Goal: Task Accomplishment & Management: Manage account settings

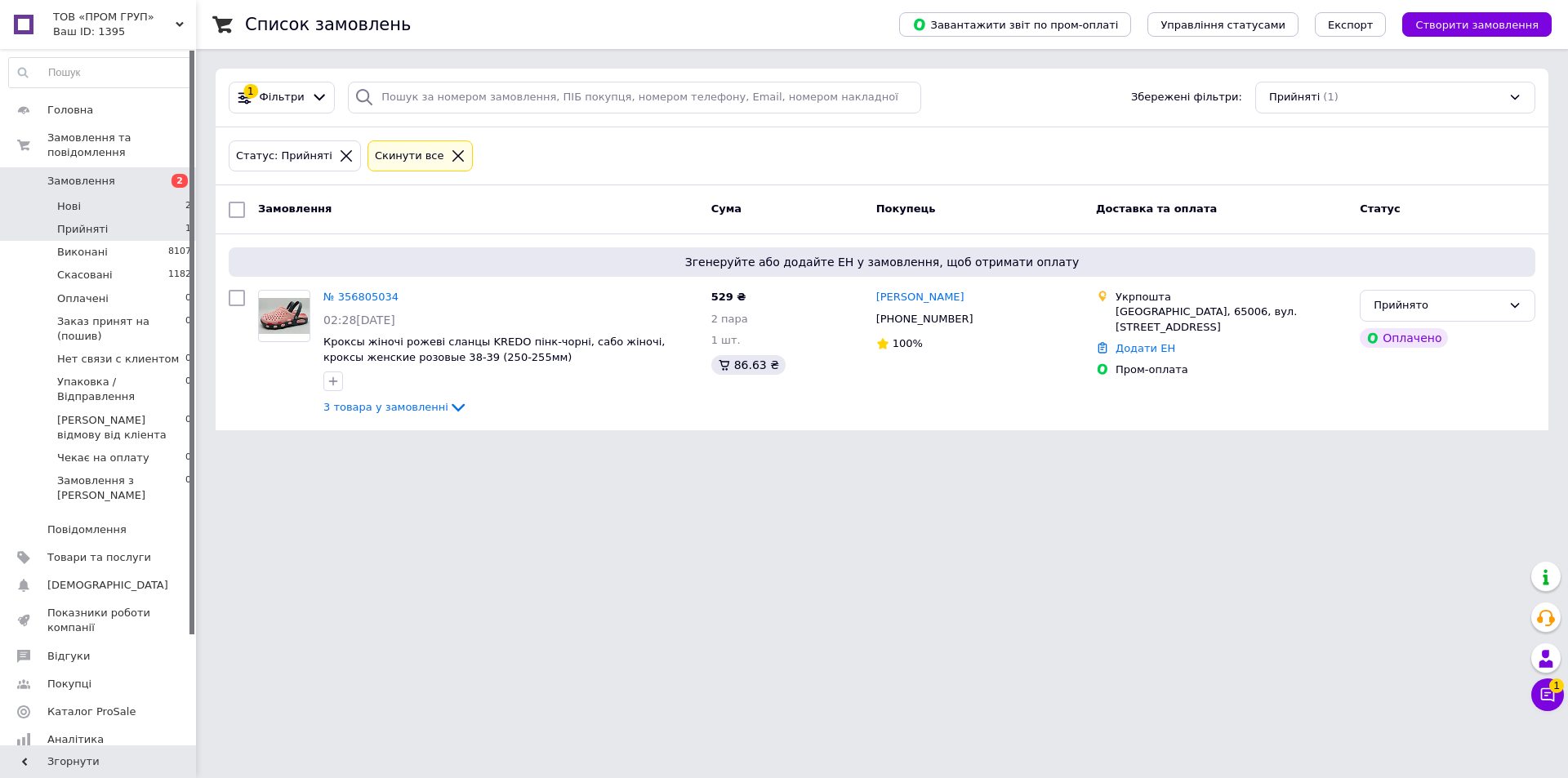
click at [110, 195] on li "Нові 2" at bounding box center [100, 206] width 201 height 23
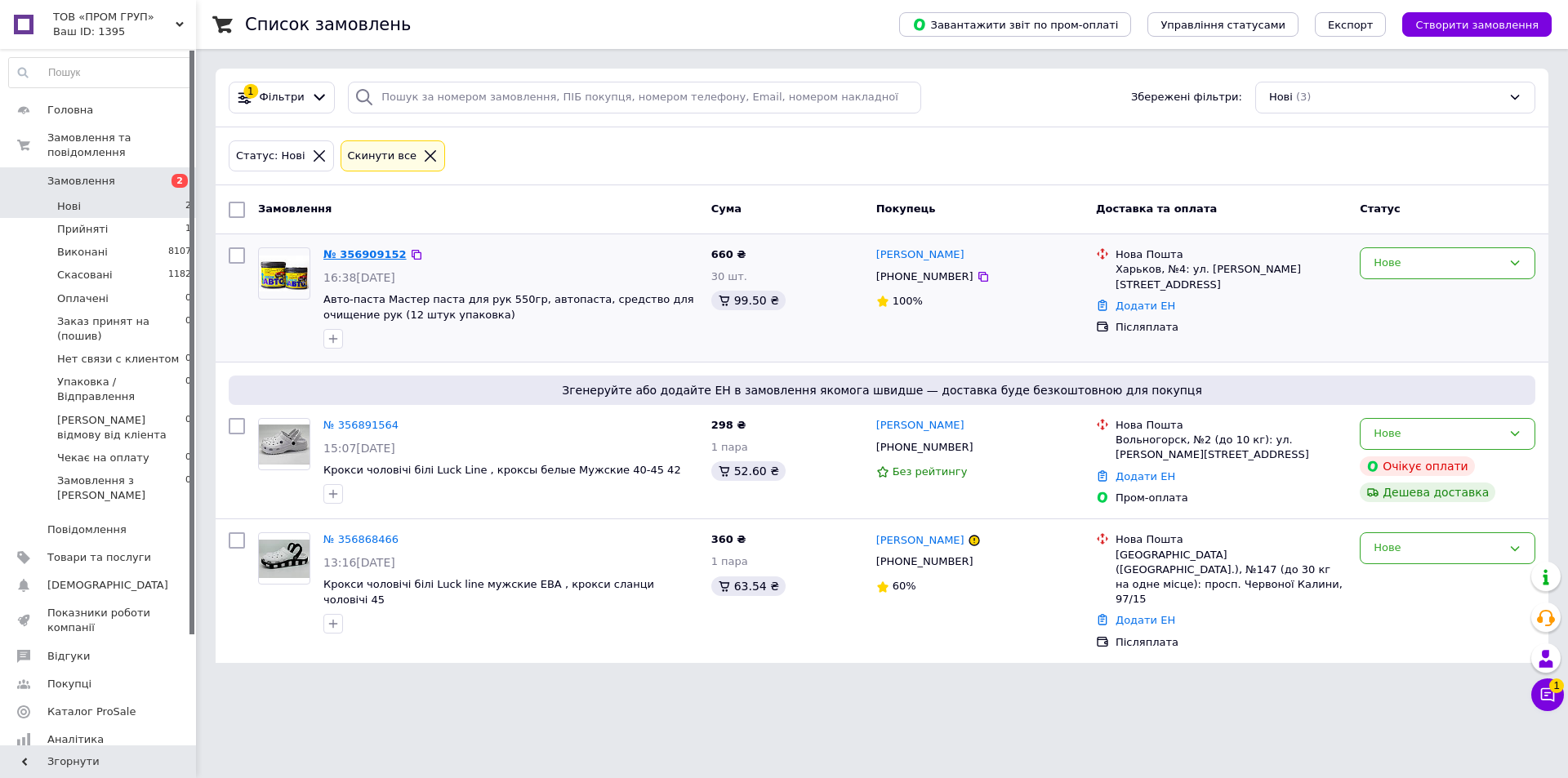
click at [363, 250] on link "№ 356909152" at bounding box center [365, 254] width 83 height 12
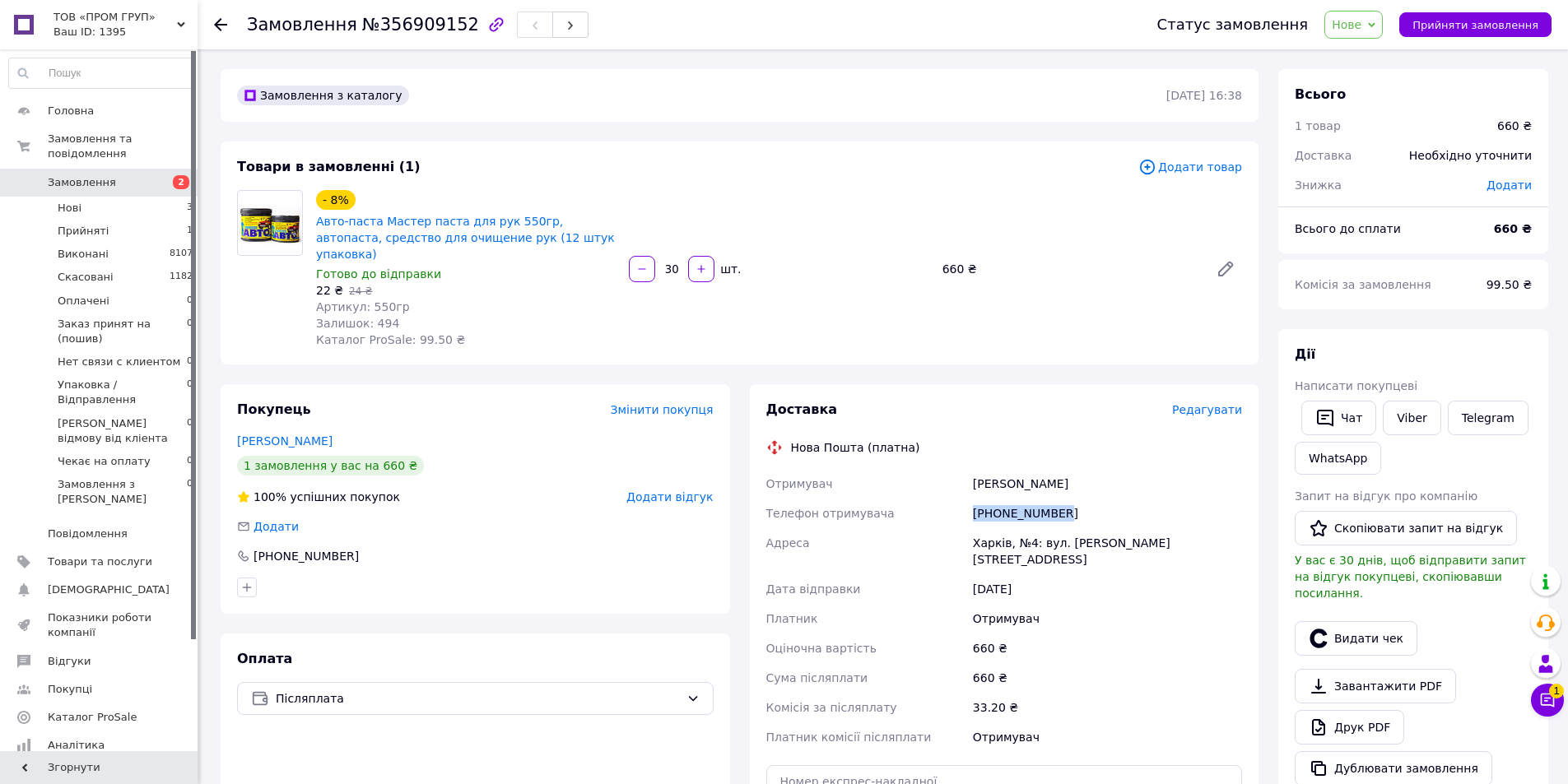
drag, startPoint x: 1081, startPoint y: 493, endPoint x: 956, endPoint y: 505, distance: 125.6
click at [956, 505] on div "Отримувач Уриваєв Олександр Телефон отримувача +380932928954 Адреса Харків, №4:…" at bounding box center [1005, 610] width 483 height 283
copy div "Телефон отримувача +380932928954"
drag, startPoint x: 1508, startPoint y: 27, endPoint x: 1518, endPoint y: 27, distance: 10.0
click at [1508, 27] on span "Прийняти замовлення" at bounding box center [1475, 25] width 126 height 13
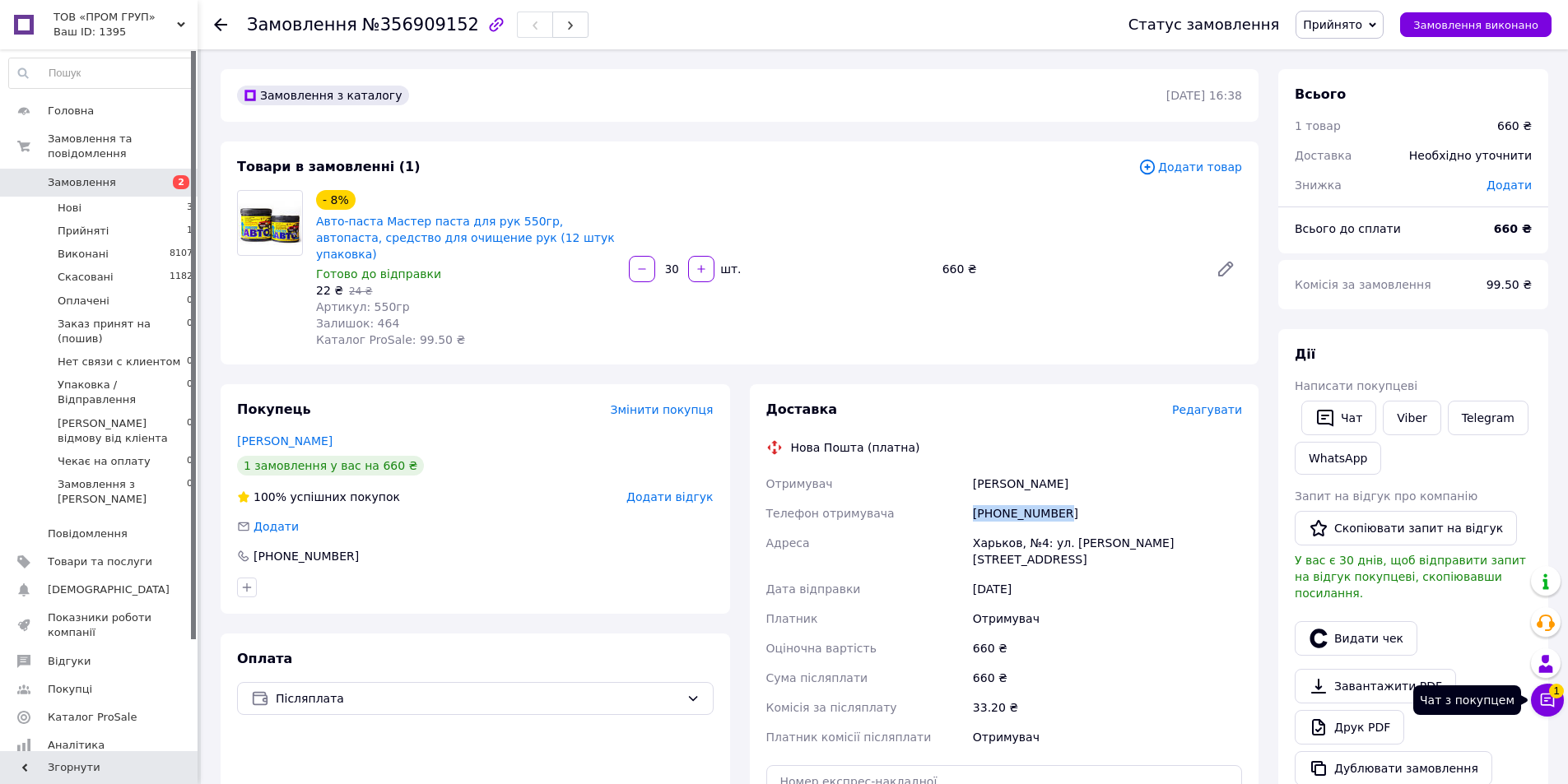
drag, startPoint x: 1535, startPoint y: 701, endPoint x: 1529, endPoint y: 402, distance: 299.1
click at [1535, 701] on button "Чат з покупцем 1" at bounding box center [1547, 699] width 33 height 33
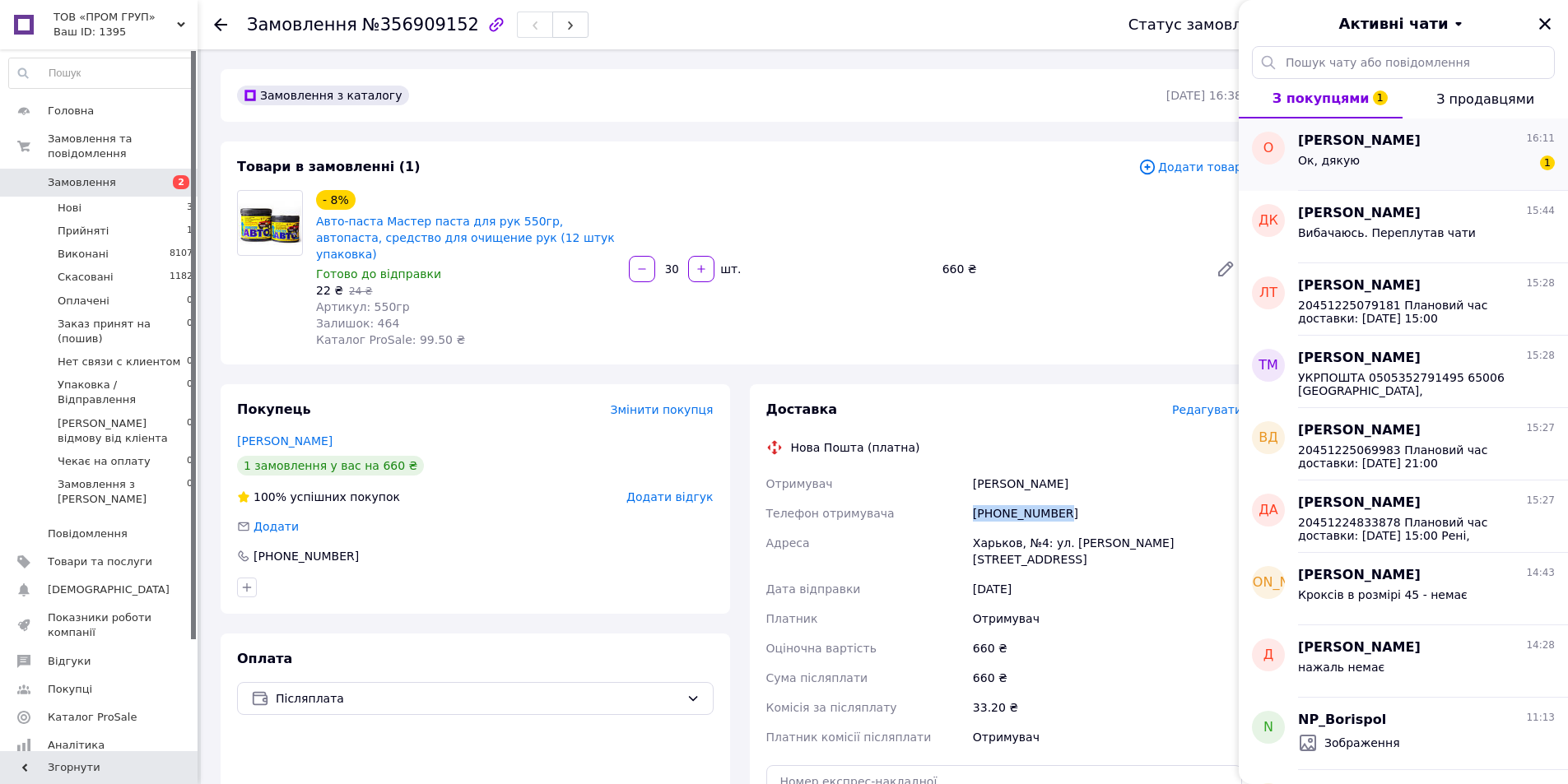
click at [1394, 150] on div "Ок, дякую 1" at bounding box center [1426, 163] width 257 height 26
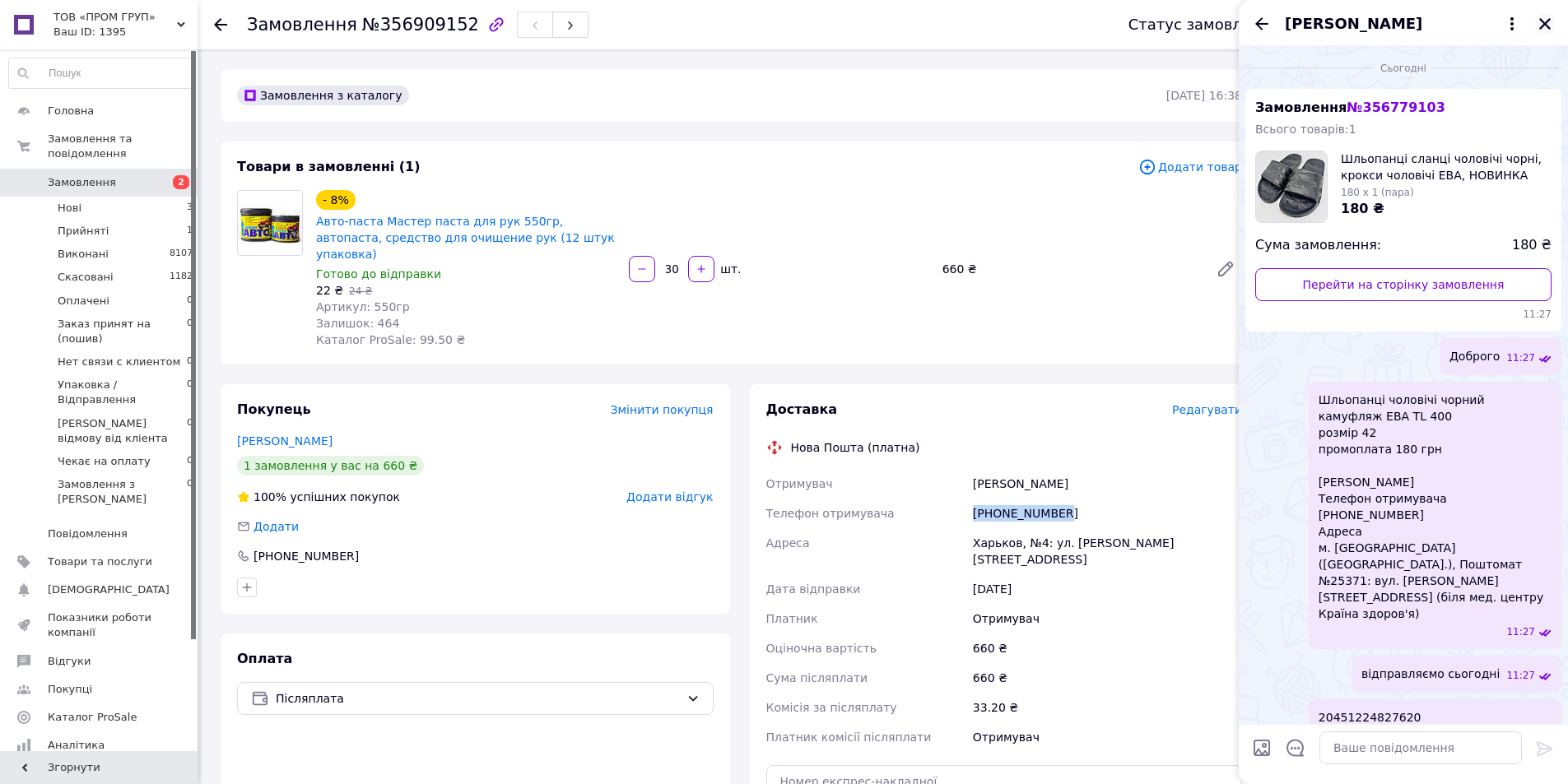
click at [1543, 21] on icon "Закрити" at bounding box center [1545, 24] width 12 height 12
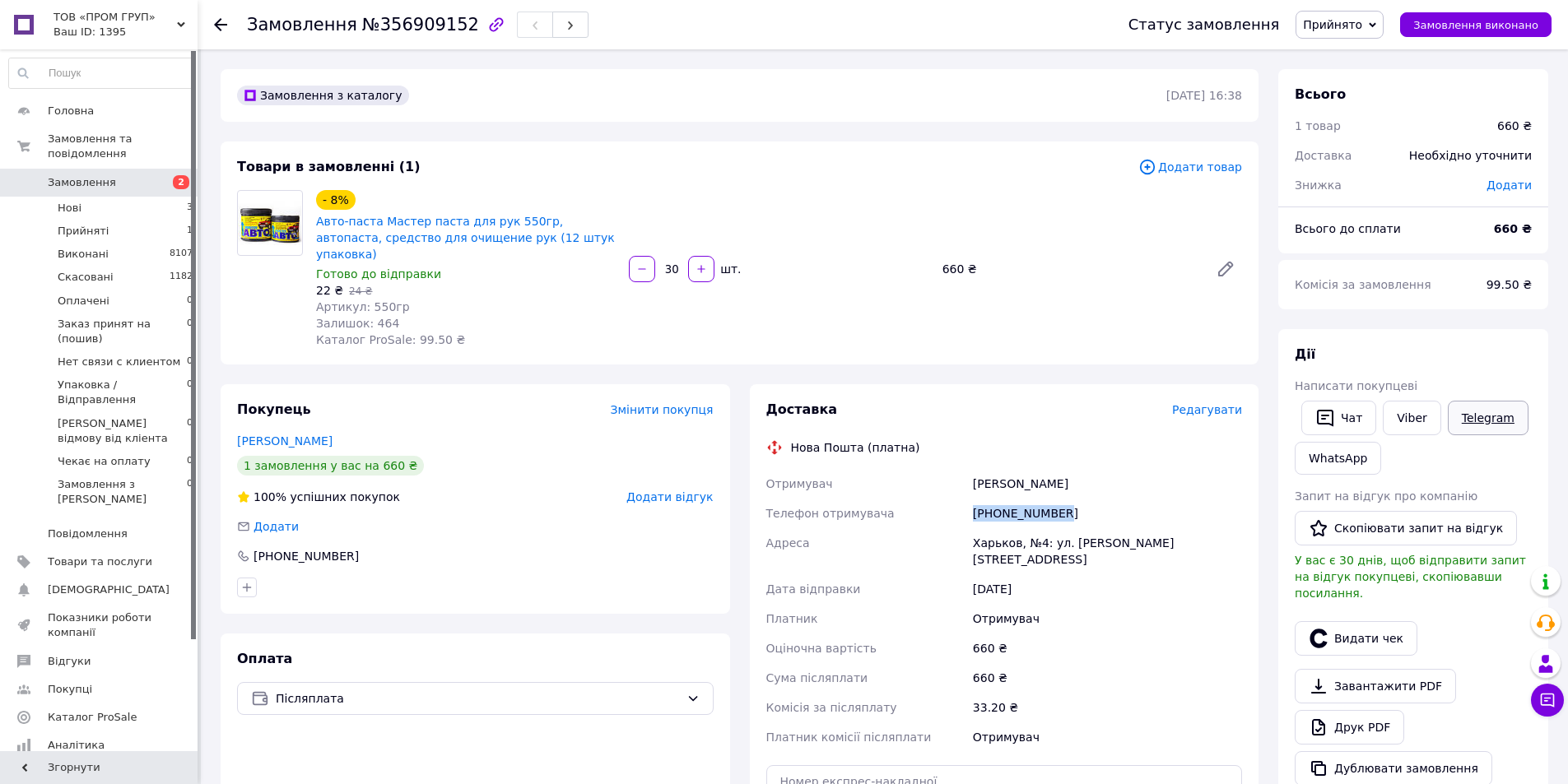
click at [1476, 418] on link "Telegram" at bounding box center [1488, 417] width 81 height 35
click at [1353, 455] on link "WhatsApp" at bounding box center [1338, 458] width 87 height 33
click at [136, 219] on li "Прийняті 1" at bounding box center [101, 231] width 202 height 23
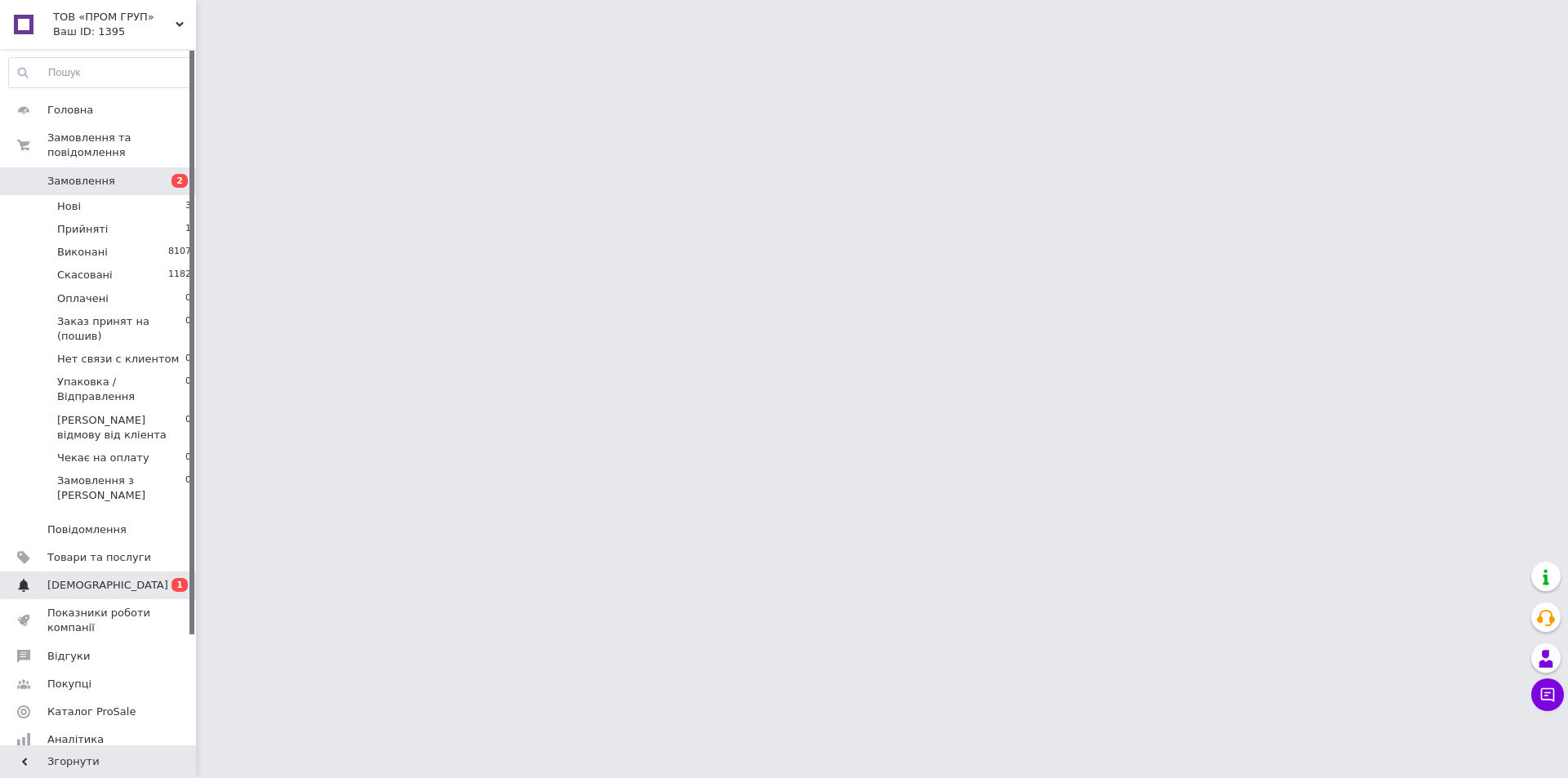
click at [139, 578] on span "[DEMOGRAPHIC_DATA]" at bounding box center [99, 584] width 104 height 14
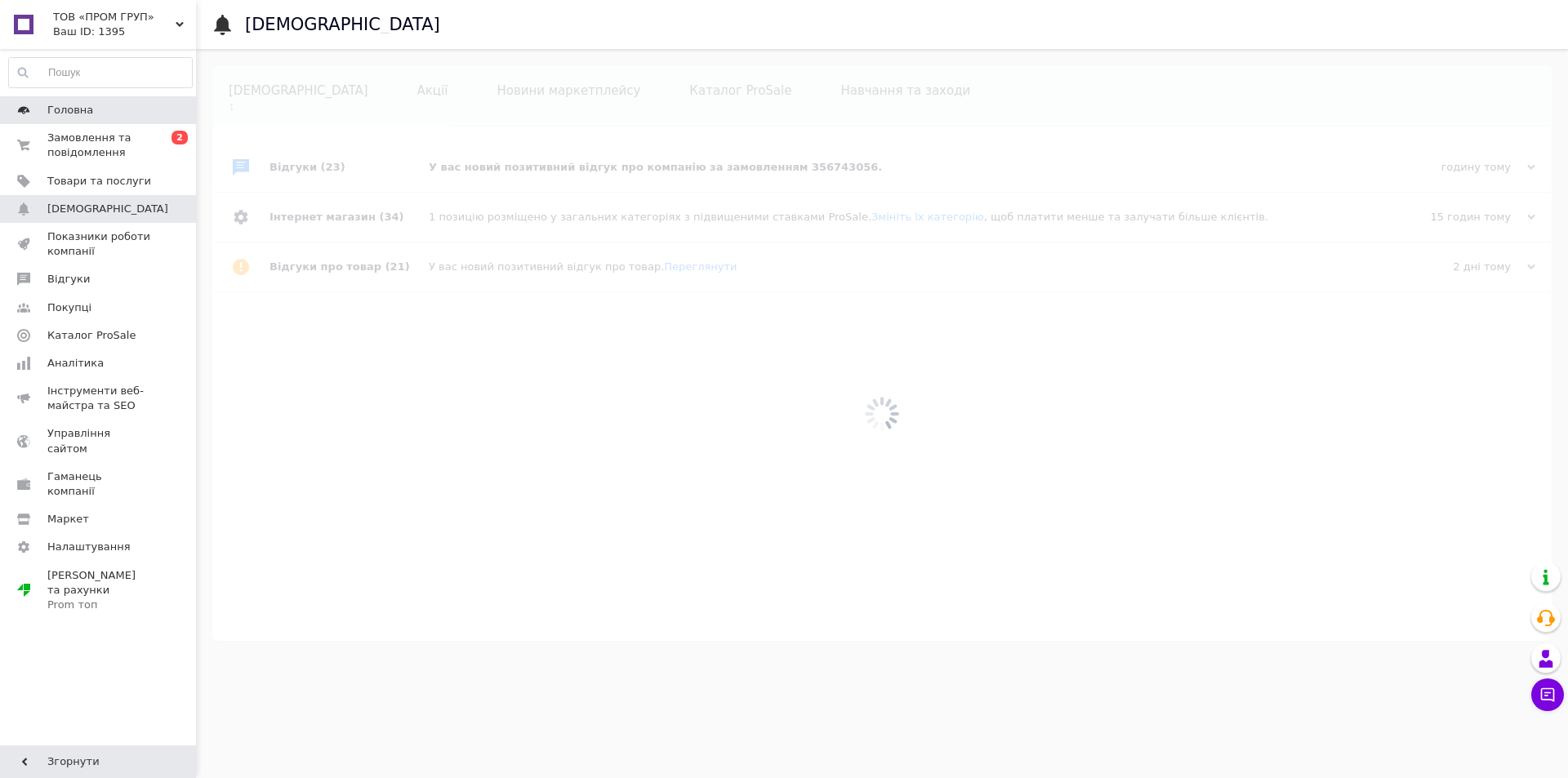
click at [77, 113] on span "Головна" at bounding box center [71, 110] width 46 height 14
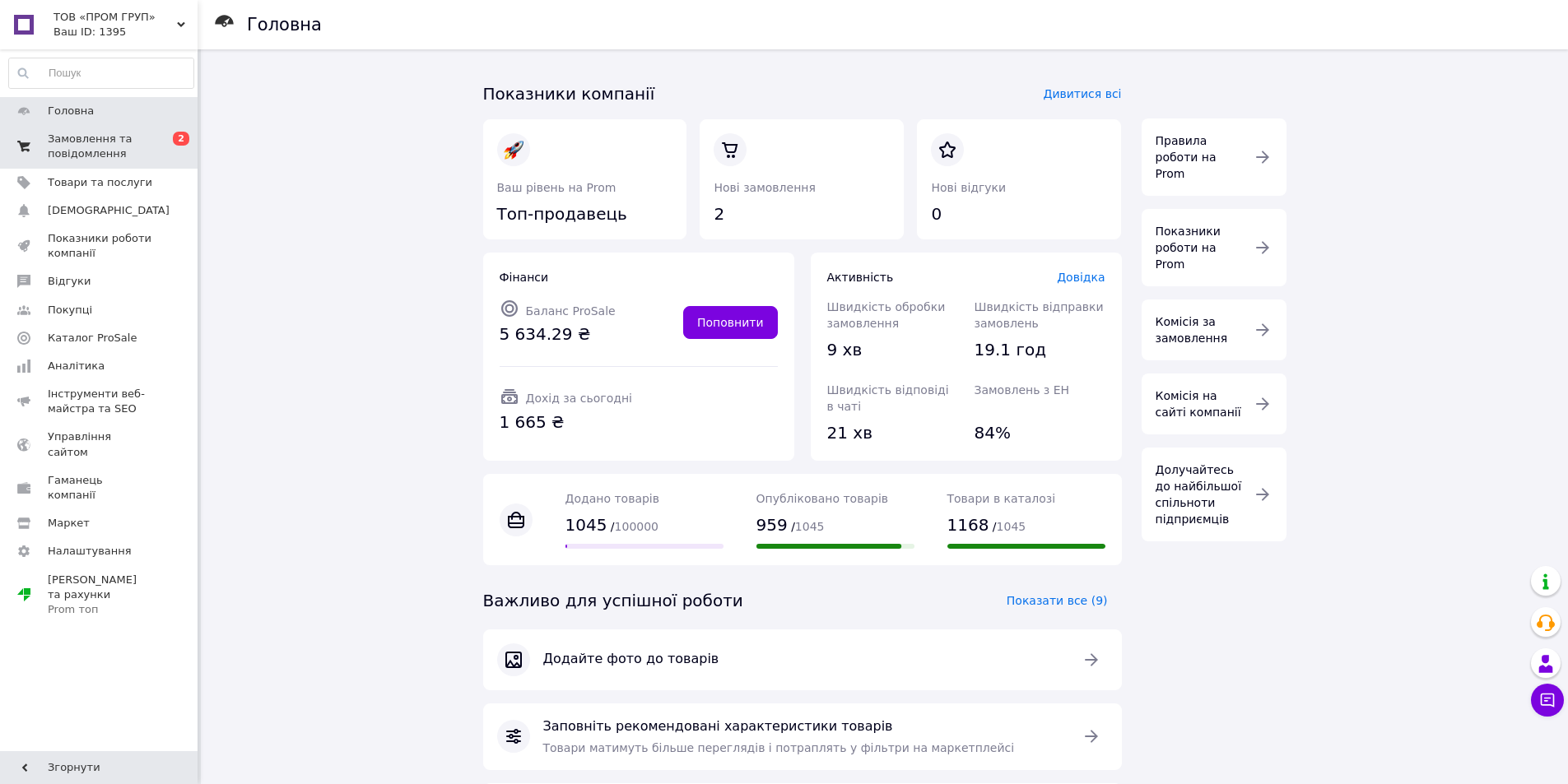
click at [89, 142] on span "Замовлення та повідомлення" at bounding box center [100, 146] width 105 height 30
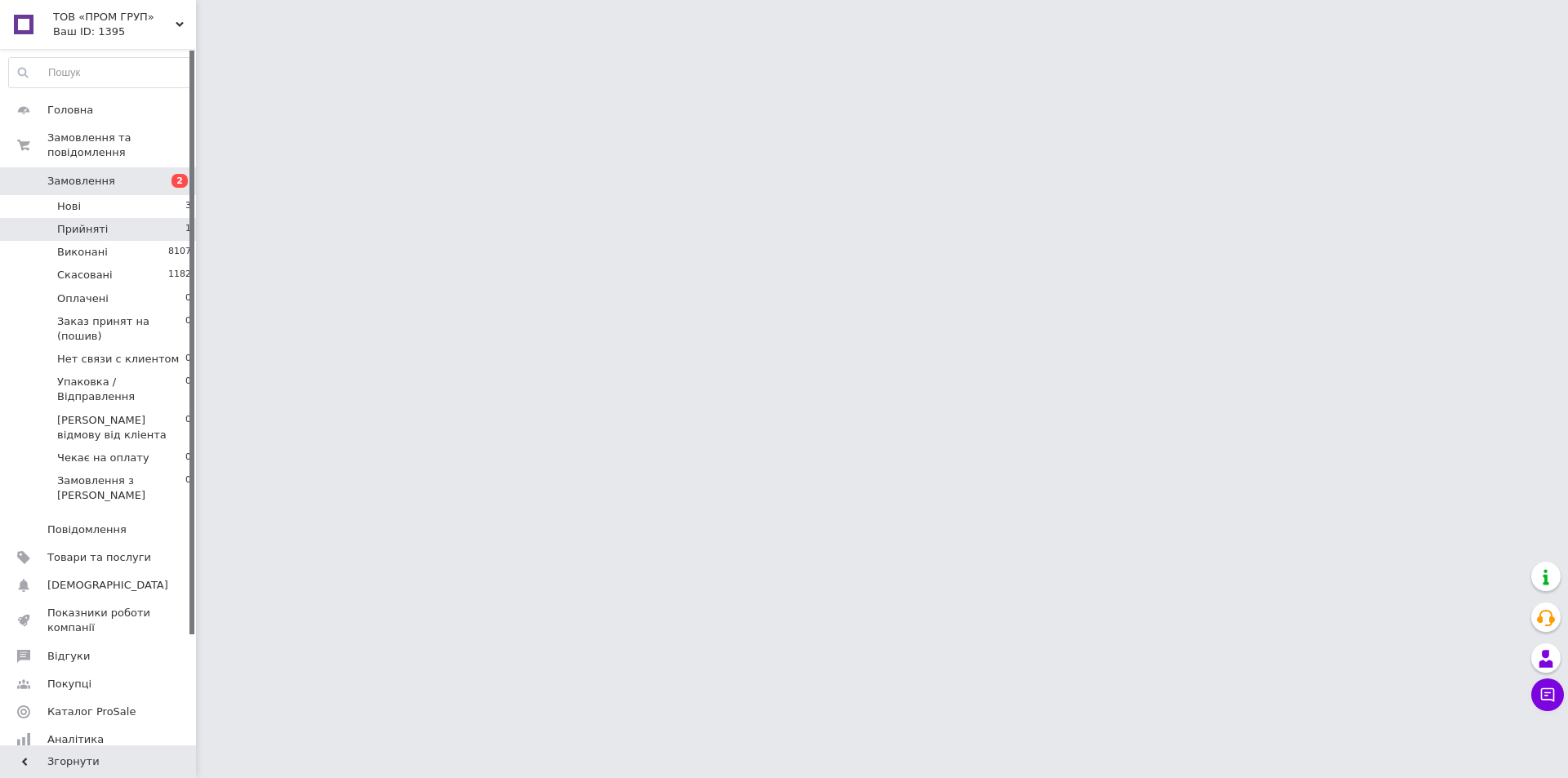
click at [88, 222] on span "Прийняті" at bounding box center [82, 229] width 51 height 14
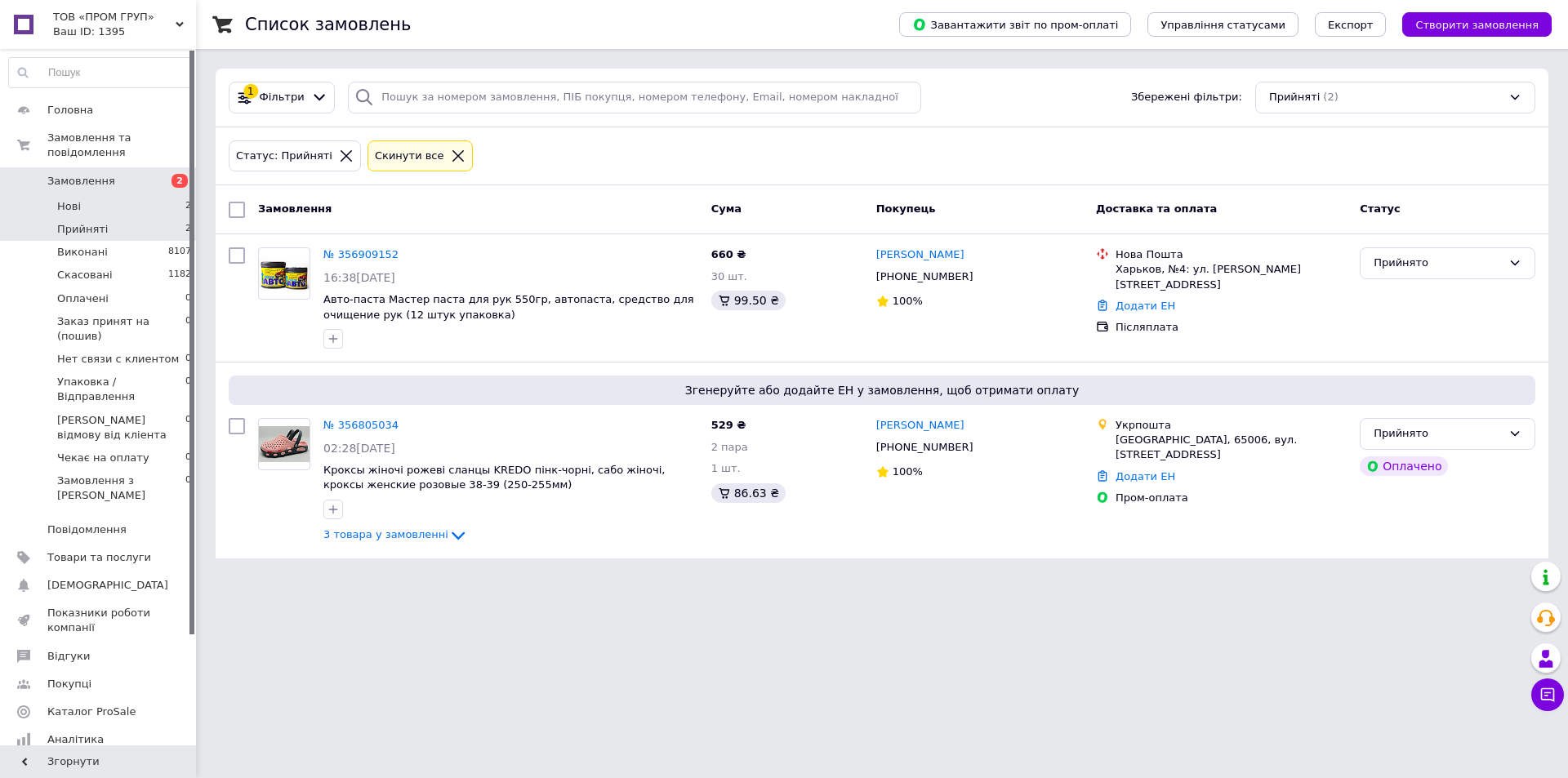
click at [88, 195] on li "Нові 2" at bounding box center [100, 206] width 201 height 23
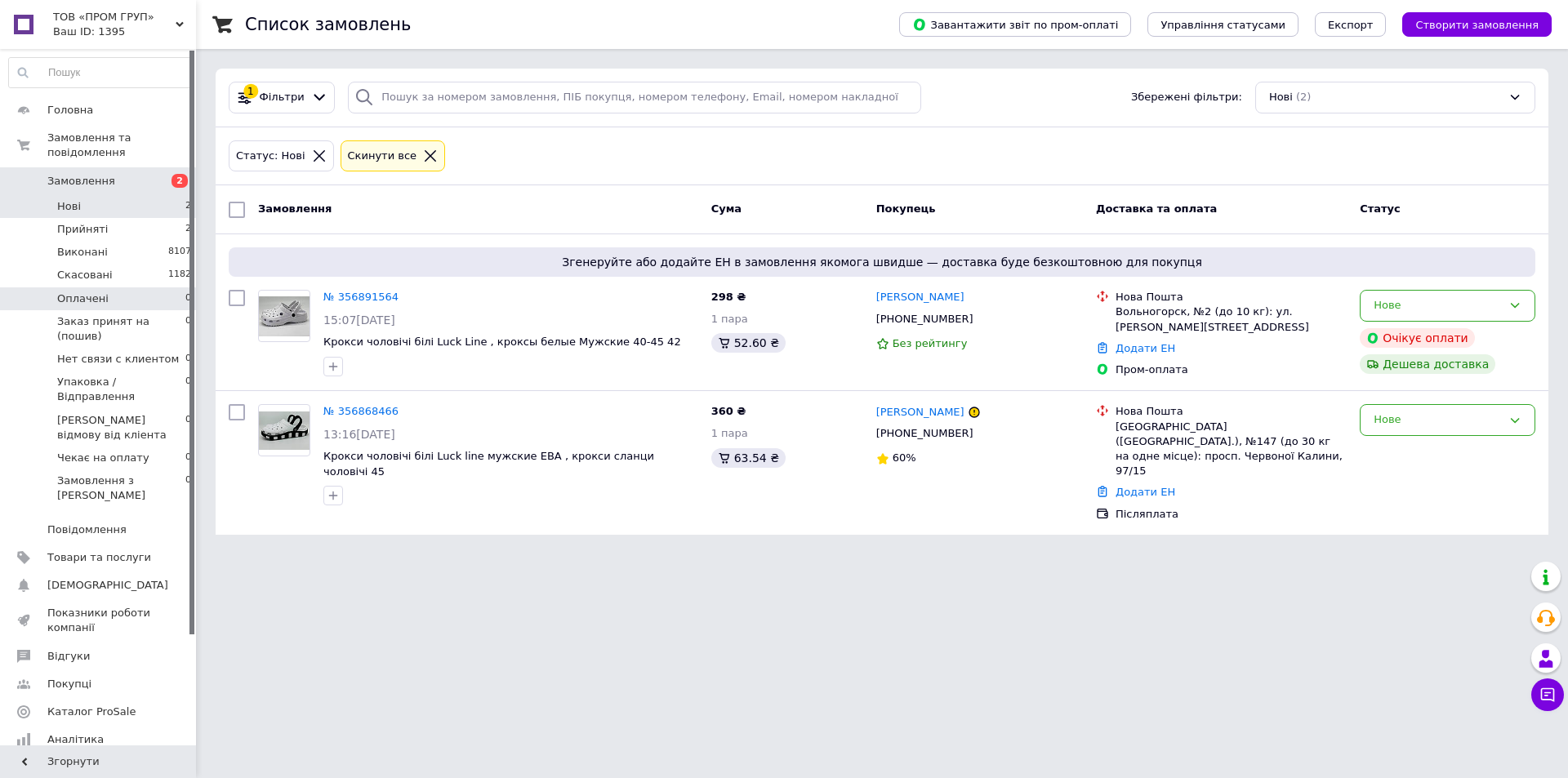
click at [104, 287] on li "Оплачені 0" at bounding box center [100, 299] width 201 height 23
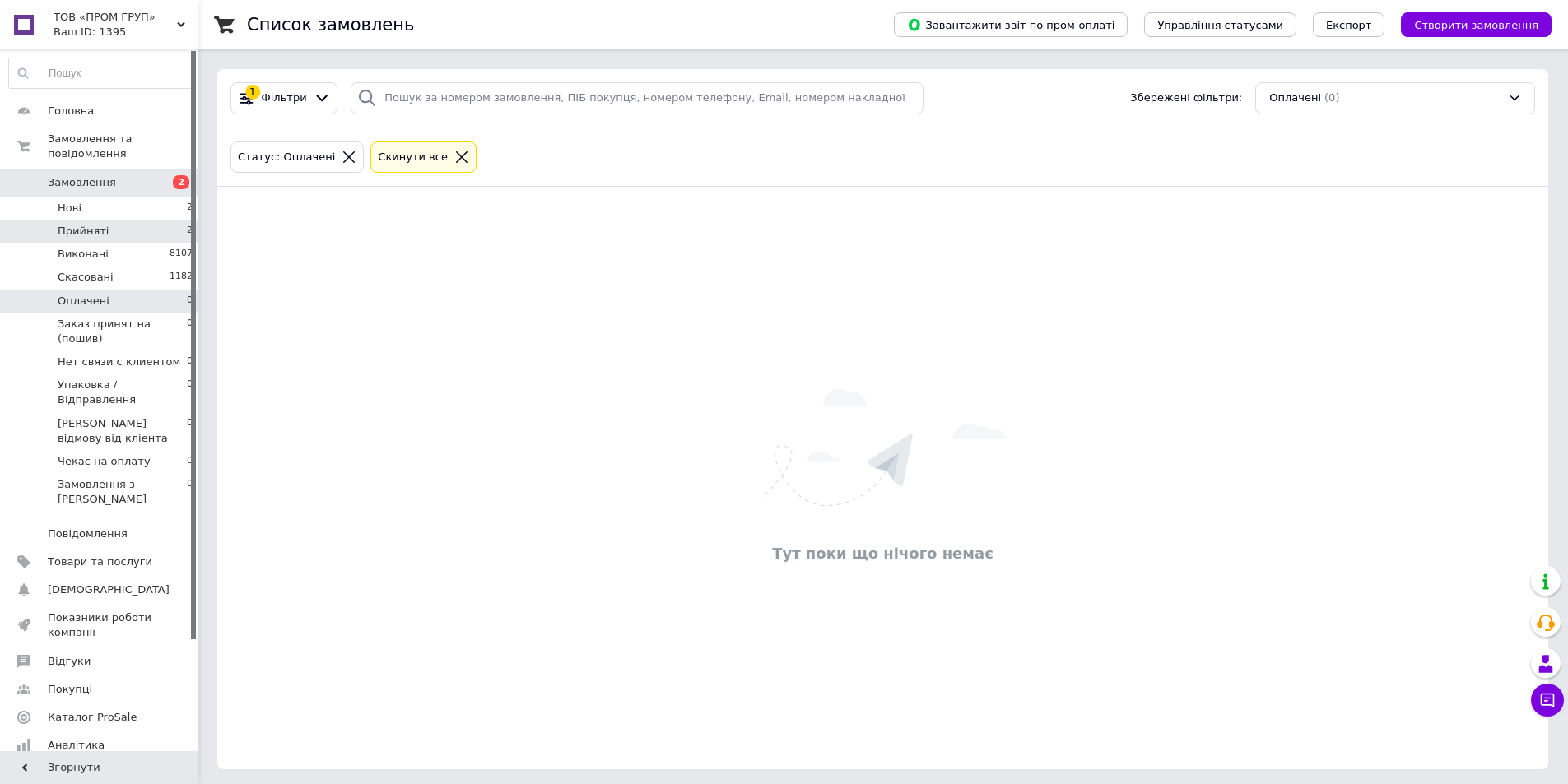
click at [100, 224] on span "Прийняті" at bounding box center [83, 231] width 51 height 14
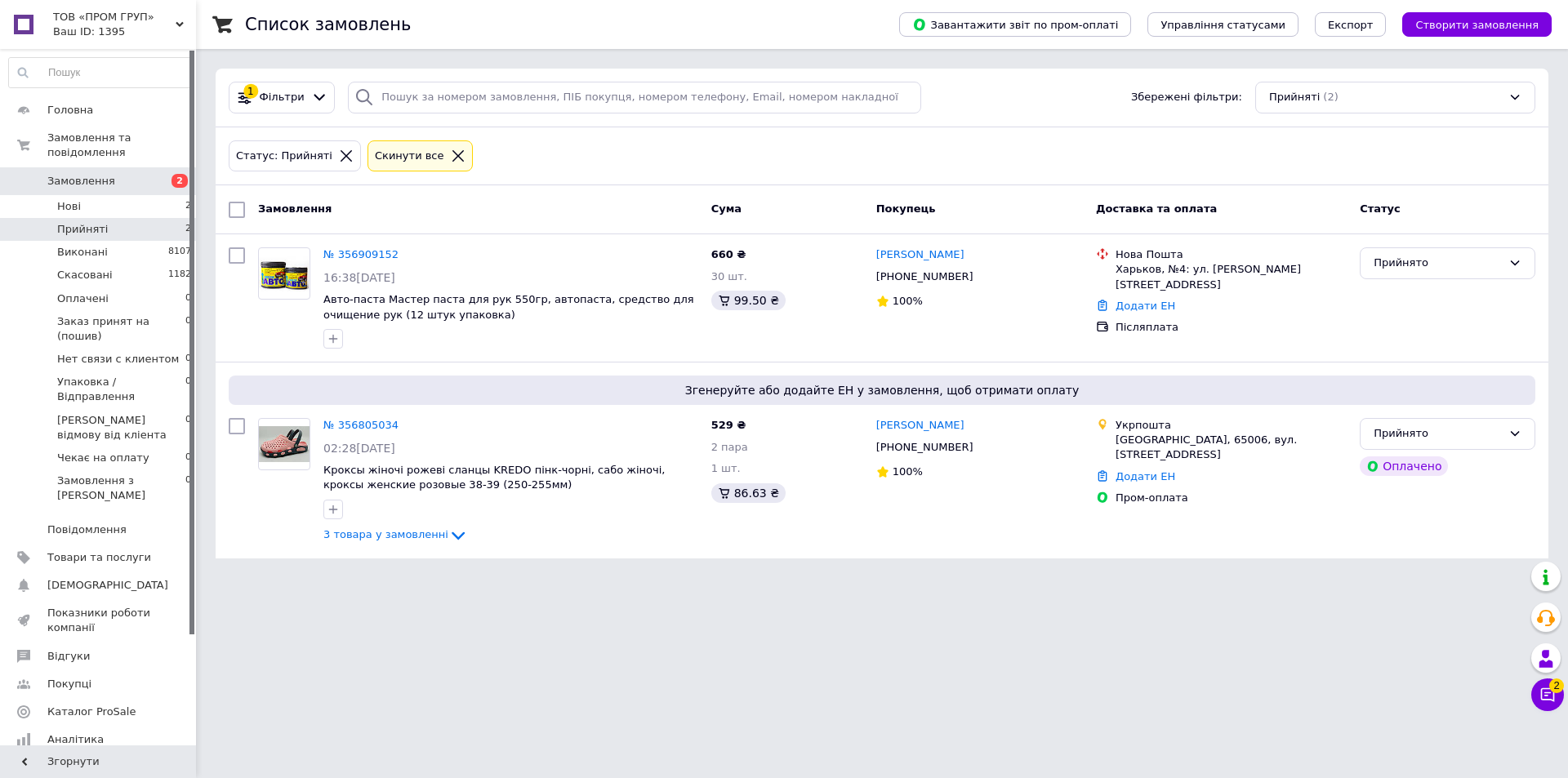
click at [121, 177] on link "Замовлення 2" at bounding box center [100, 180] width 201 height 28
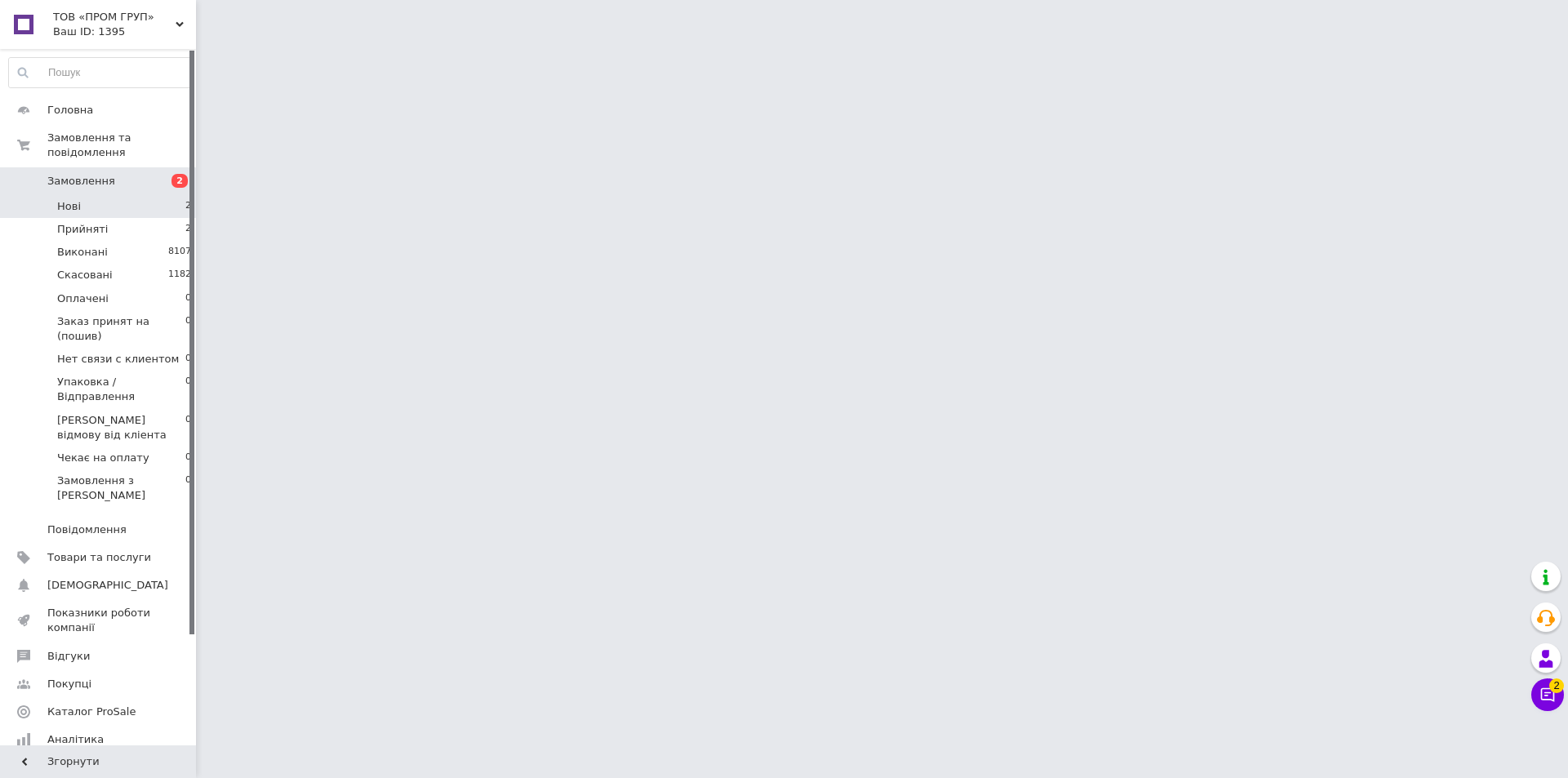
click at [124, 195] on li "Нові 2" at bounding box center [100, 206] width 201 height 23
click at [138, 195] on li "Нові 2" at bounding box center [100, 206] width 201 height 23
click at [147, 195] on li "Нові 2" at bounding box center [100, 206] width 201 height 23
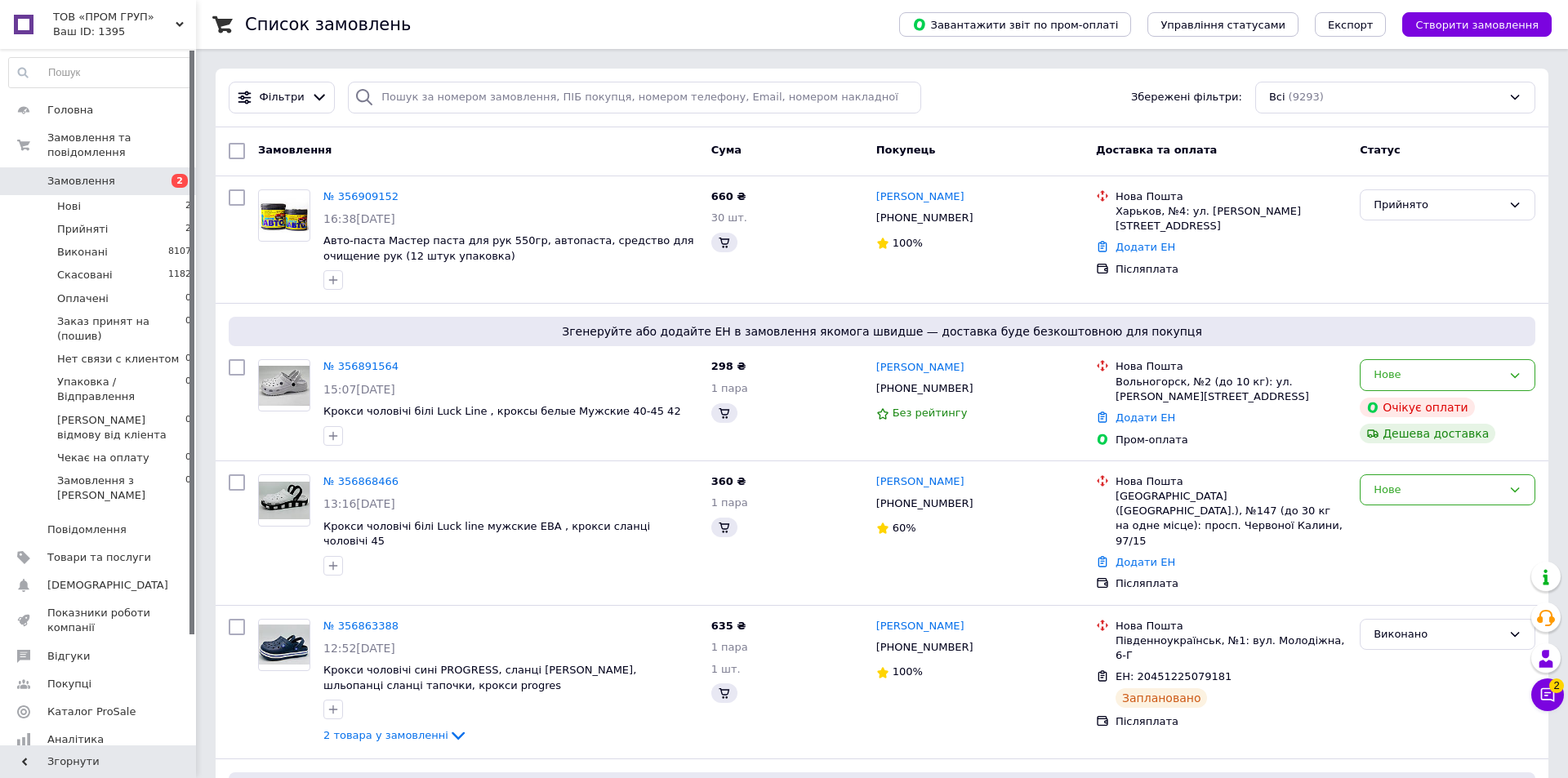
click at [1548, 695] on button "Чат з покупцем 2" at bounding box center [1547, 694] width 32 height 32
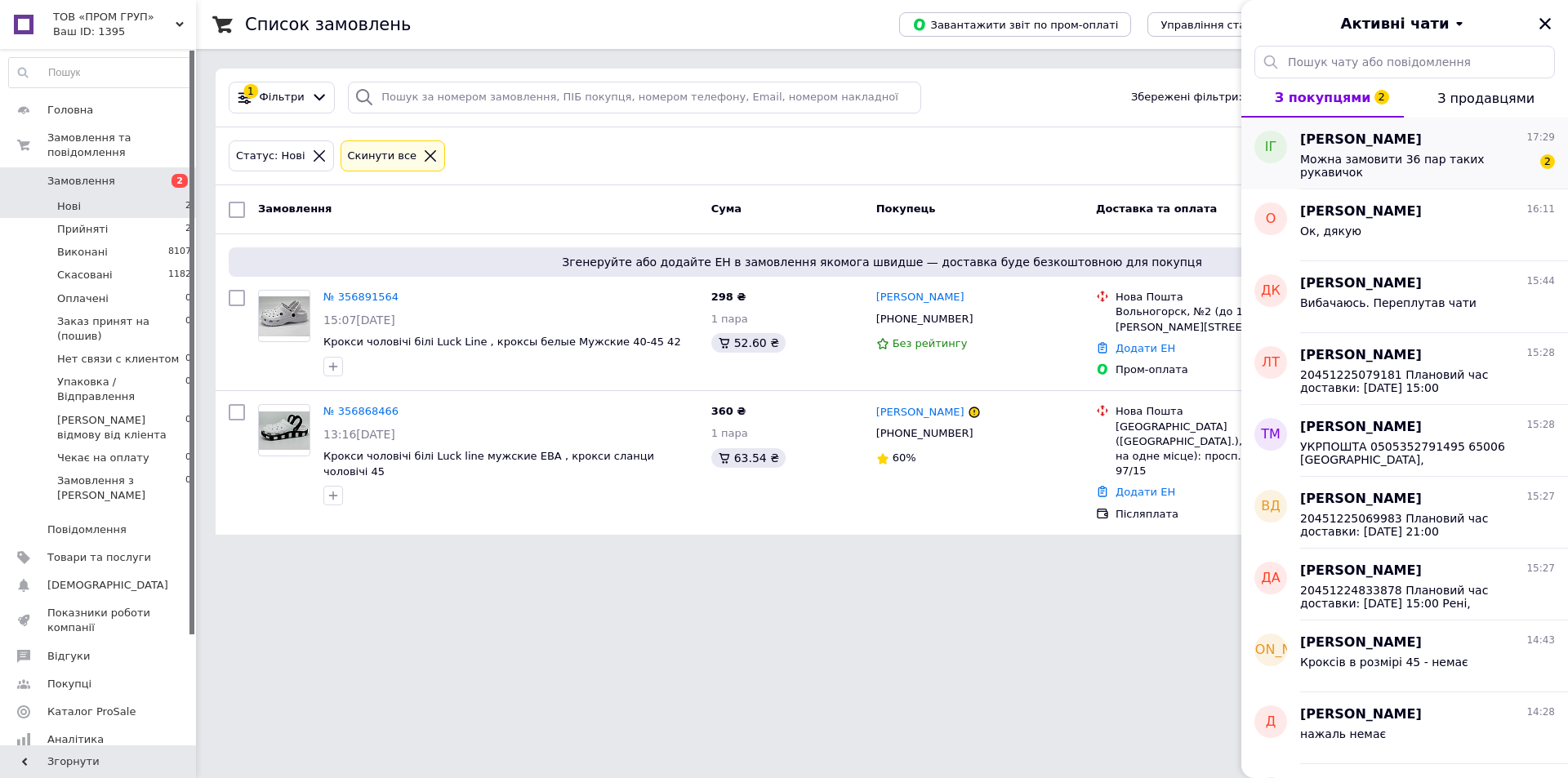
click at [1372, 172] on div "Можна замовити 36 пар таких рукавичок" at bounding box center [1415, 165] width 232 height 26
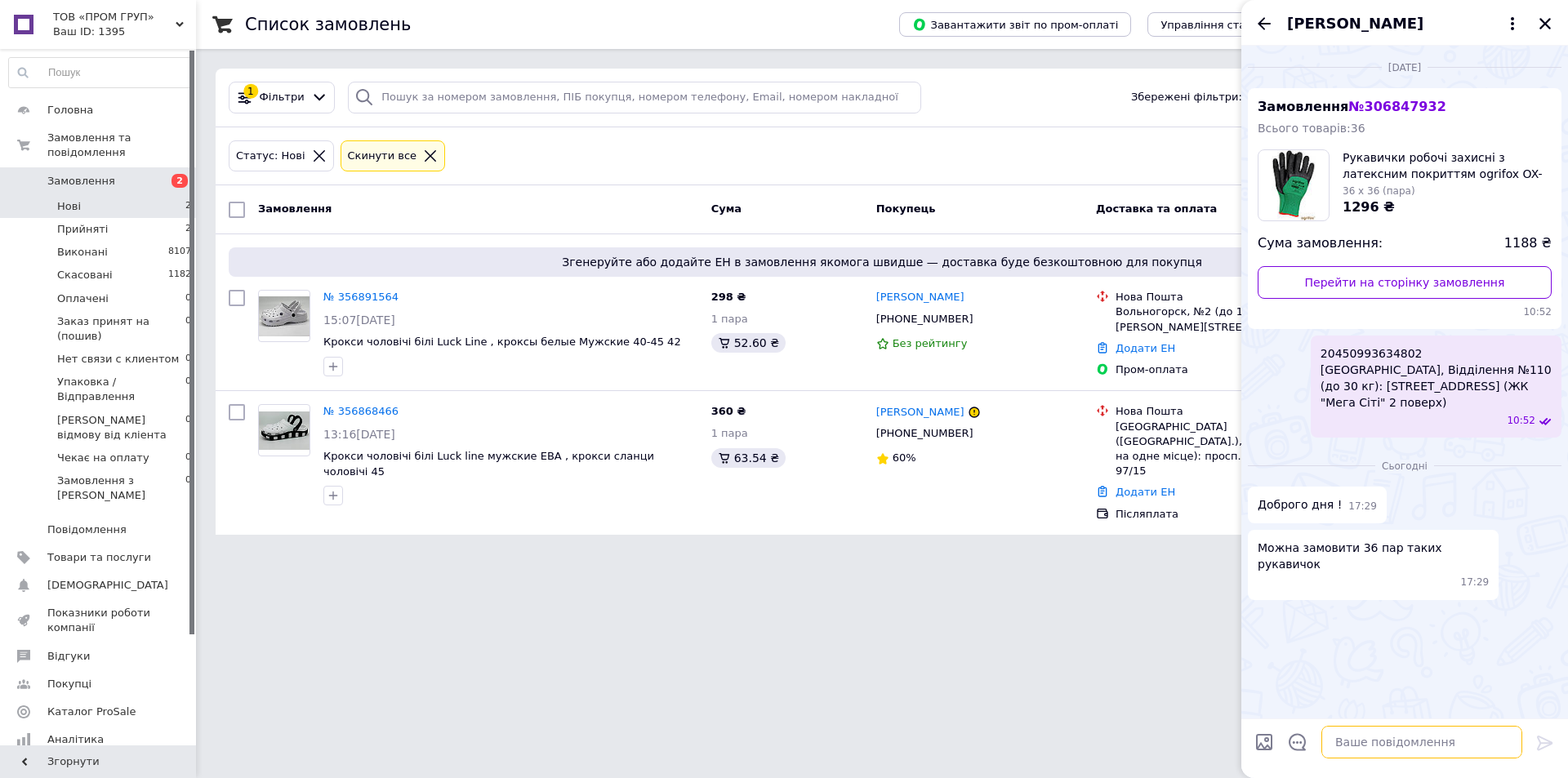
click at [1356, 744] on textarea at bounding box center [1421, 742] width 201 height 32
type textarea "Доброго"
type textarea "так завтра можемо відправити"
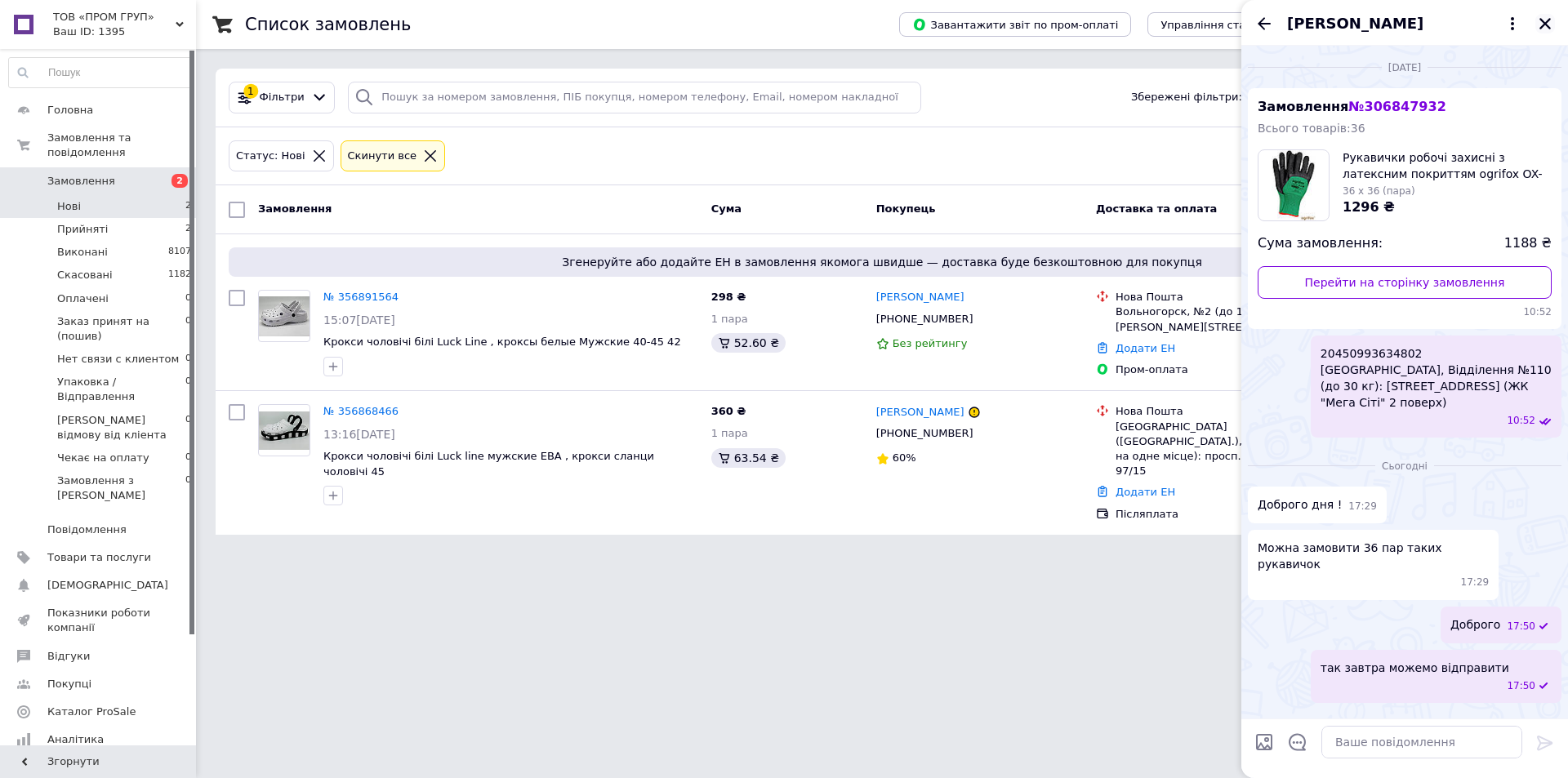
click at [1540, 21] on icon "Закрити" at bounding box center [1544, 23] width 14 height 14
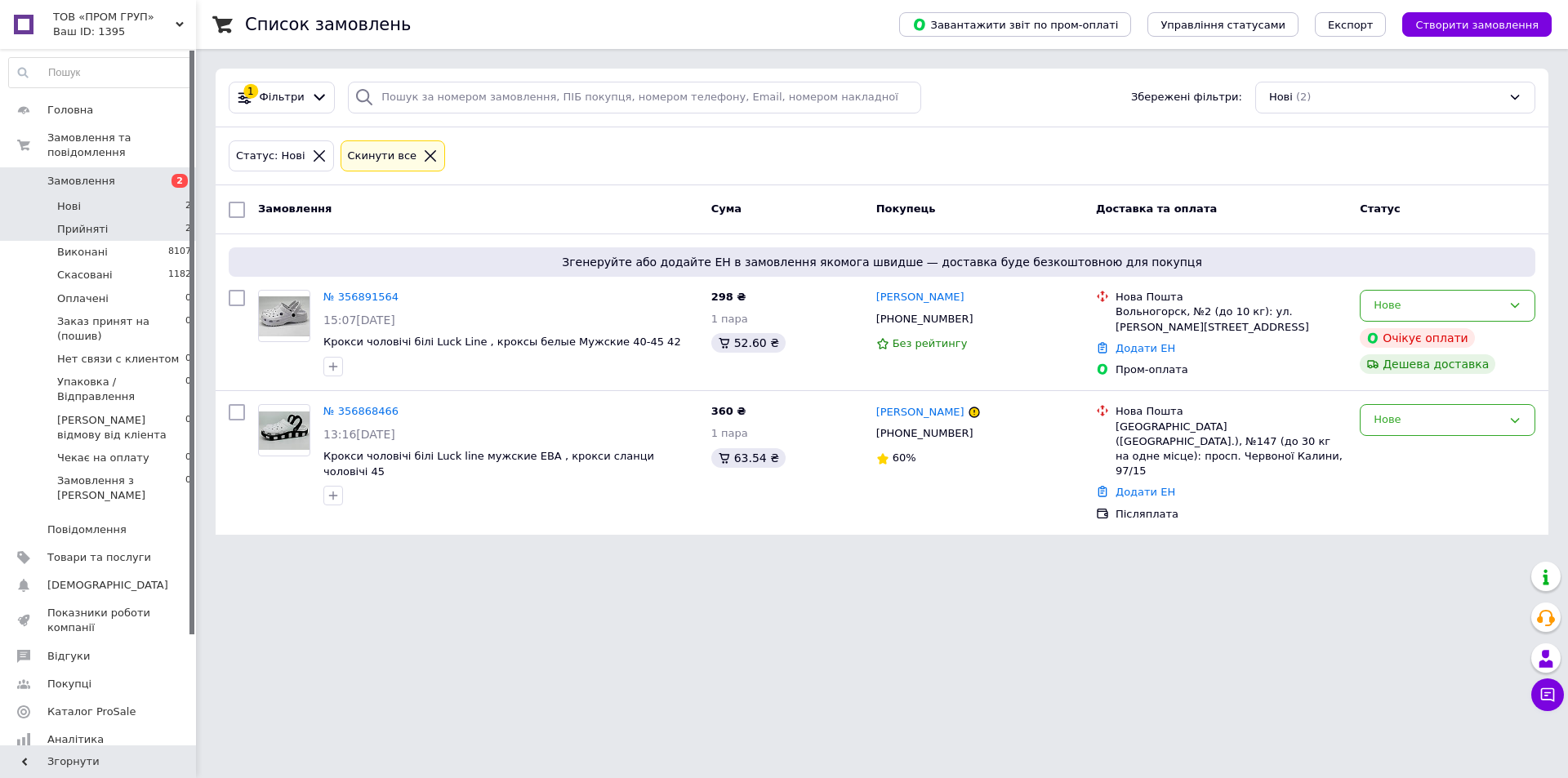
click at [135, 218] on li "Прийняті 2" at bounding box center [100, 229] width 201 height 23
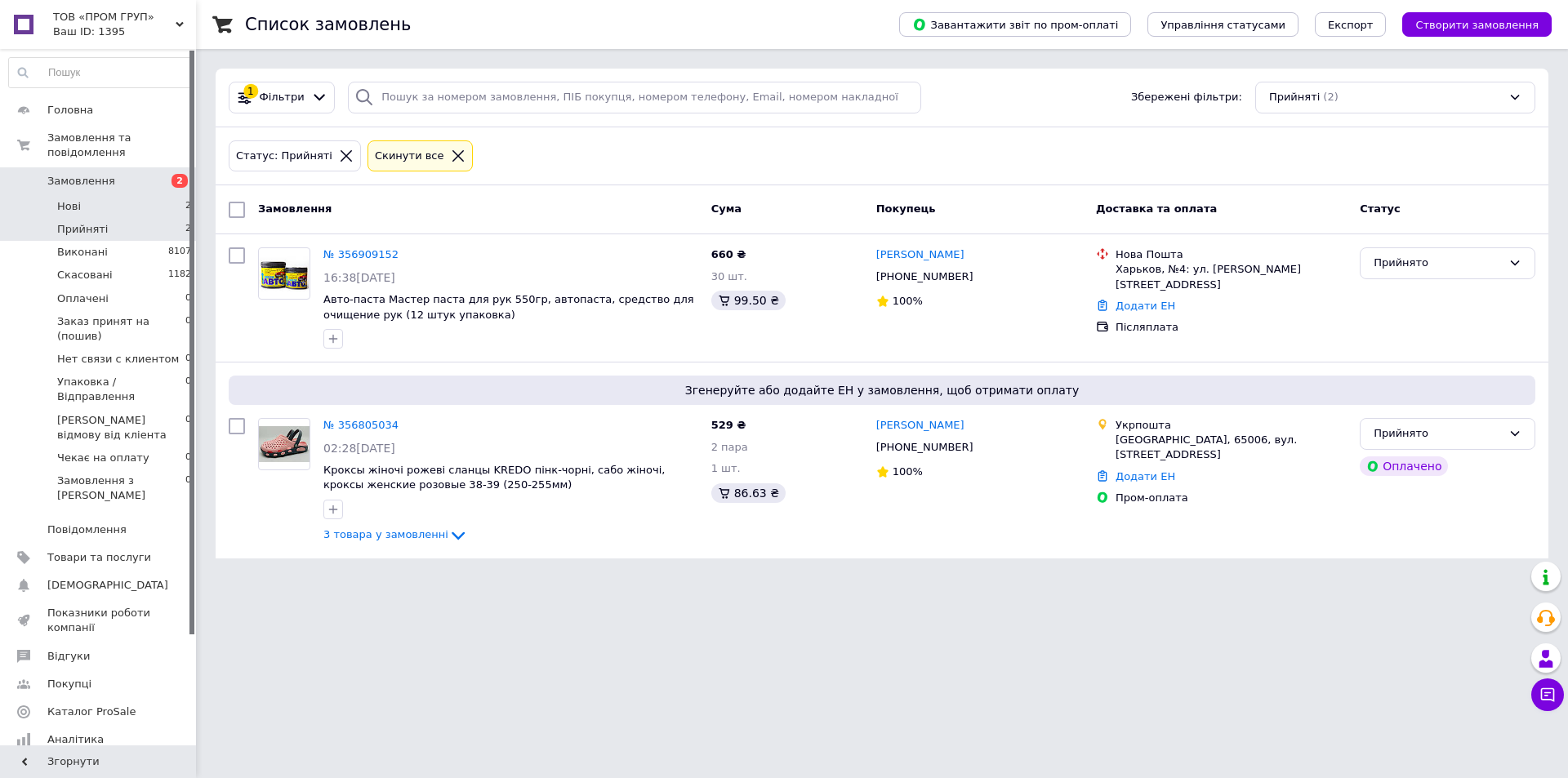
click at [122, 195] on li "Нові 2" at bounding box center [100, 206] width 201 height 23
